Goal: Register for event/course

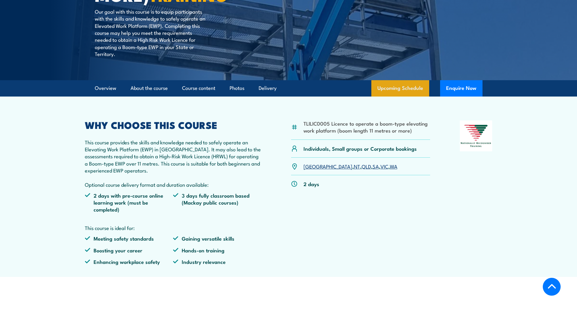
click at [394, 91] on link "Upcoming Schedule" at bounding box center [400, 88] width 58 height 16
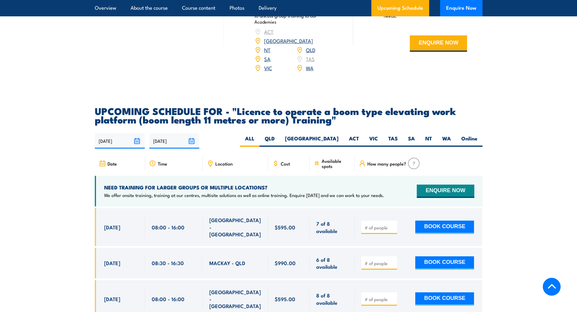
scroll to position [970, 0]
click at [404, 135] on label "SA" at bounding box center [411, 141] width 17 height 12
click at [415, 135] on input "SA" at bounding box center [417, 137] width 4 height 4
radio input "true"
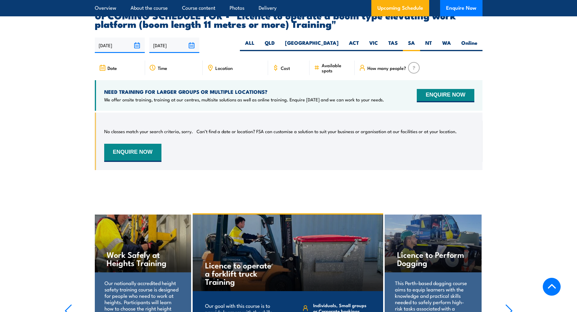
scroll to position [1068, 0]
